Goal: Task Accomplishment & Management: Complete application form

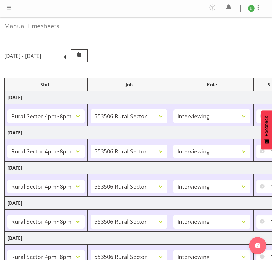
select select "81298"
select select "10587"
select select "47"
select select "81298"
select select "10587"
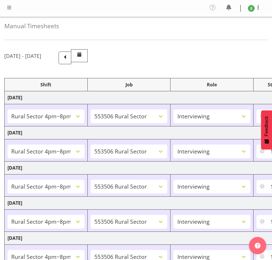
select select "47"
select select "81298"
select select "10587"
select select "47"
select select "81298"
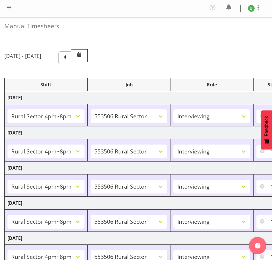
select select "10587"
select select "47"
select select "81298"
select select "10587"
select select "47"
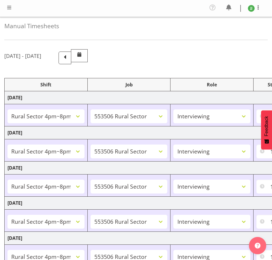
select select "81299"
select select "10587"
select select "47"
select select "81299"
select select "10587"
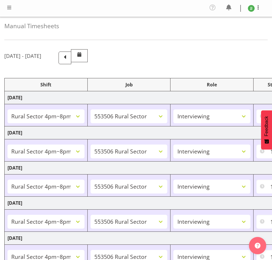
select select "47"
select select "81298"
select select "10587"
select select "47"
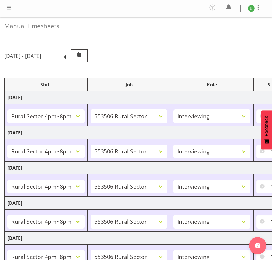
select select "81298"
select select "10587"
select select "47"
select select "81298"
select select "10587"
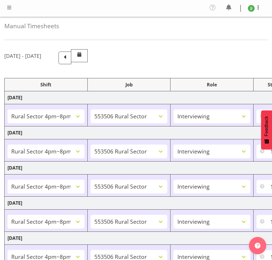
select select "47"
select select "81298"
select select "10587"
select select "47"
select select "81298"
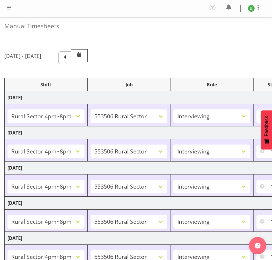
select select "10587"
select select "47"
select select "81299"
select select "10587"
select select "47"
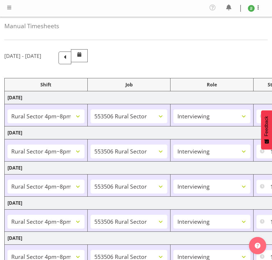
select select "81299"
select select "10587"
select select "47"
